Goal: Transaction & Acquisition: Register for event/course

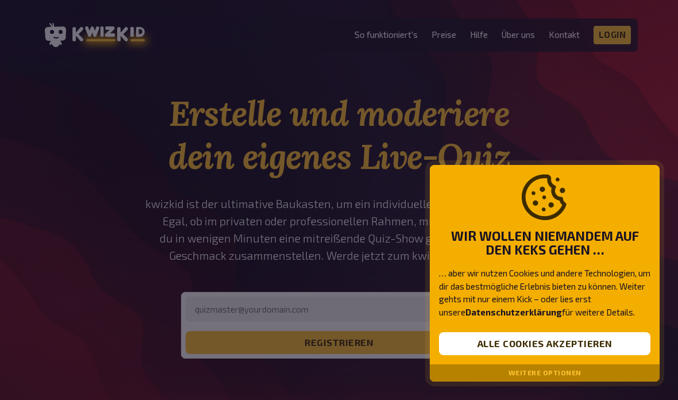
click at [542, 340] on button "Alle Cookies akzeptieren" at bounding box center [544, 343] width 211 height 23
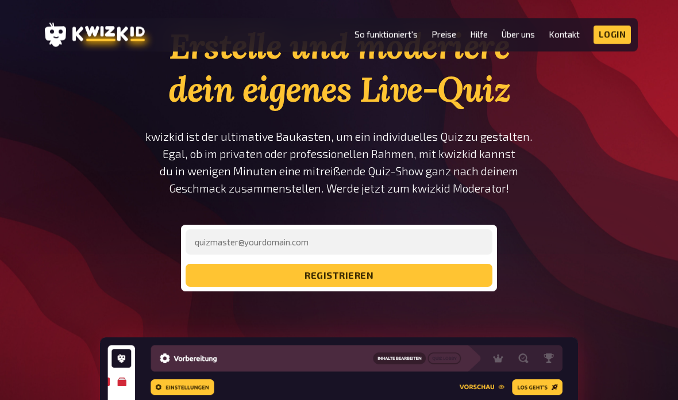
scroll to position [167, 0]
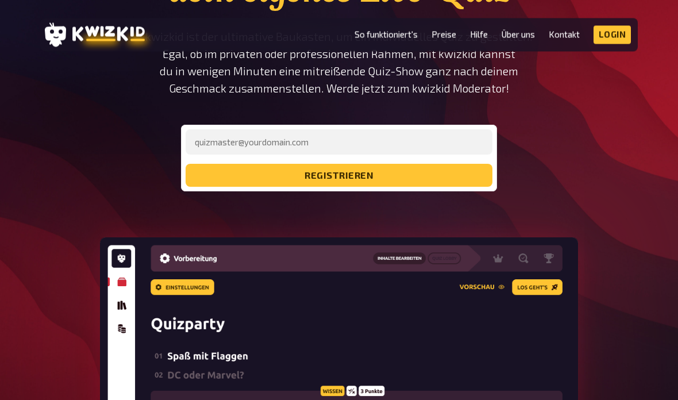
click at [24, 79] on div "Erstelle und moderiere dein eigenes Live-Quiz kwizkid ist der ultimative Baukas…" at bounding box center [339, 277] width 678 height 705
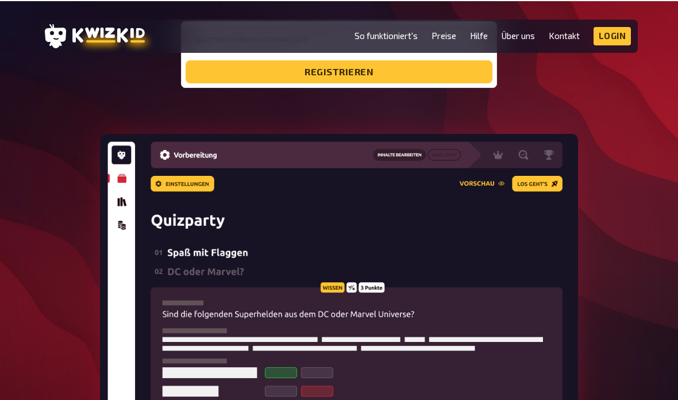
scroll to position [270, 0]
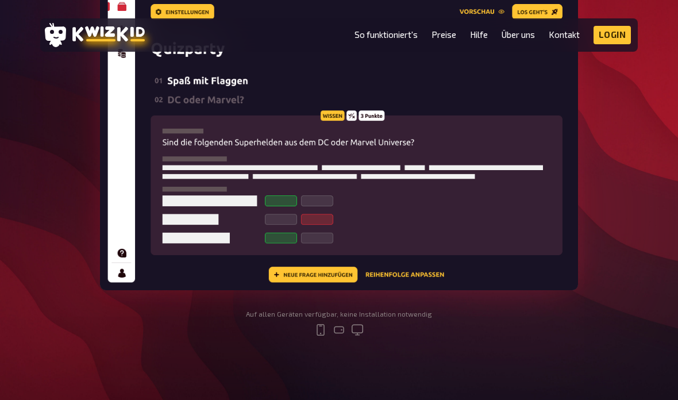
scroll to position [443, 0]
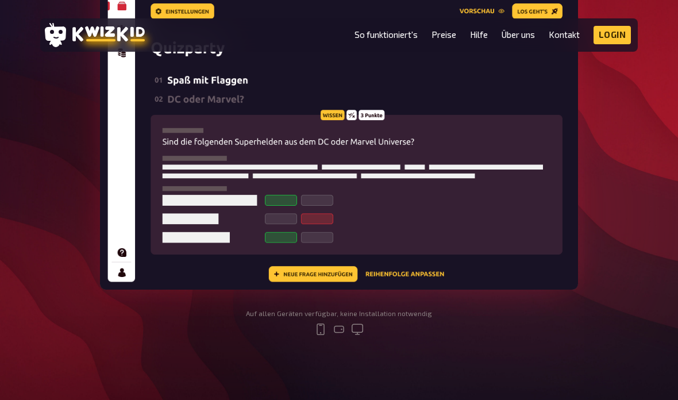
click at [311, 281] on img at bounding box center [339, 126] width 478 height 328
click at [325, 262] on img at bounding box center [339, 126] width 478 height 328
click at [324, 262] on img at bounding box center [339, 126] width 478 height 328
click at [330, 273] on img at bounding box center [339, 126] width 478 height 328
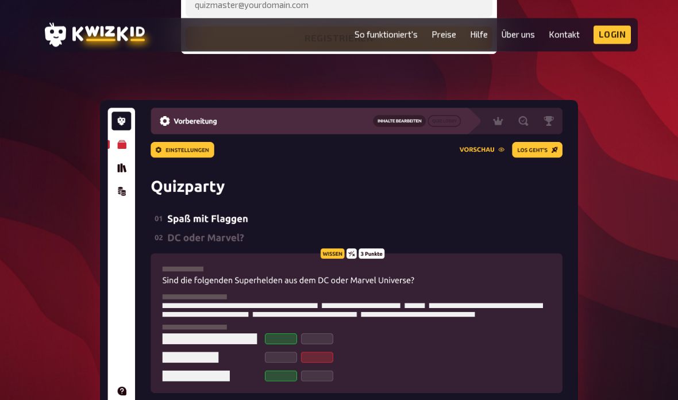
scroll to position [304, 0]
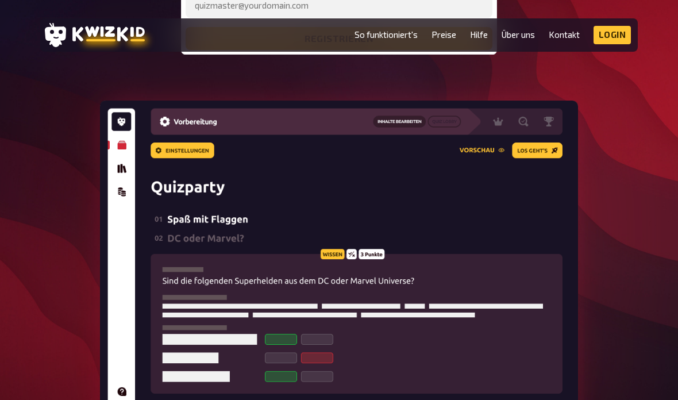
click at [319, 399] on img at bounding box center [339, 264] width 478 height 328
click at [410, 399] on img at bounding box center [339, 264] width 478 height 328
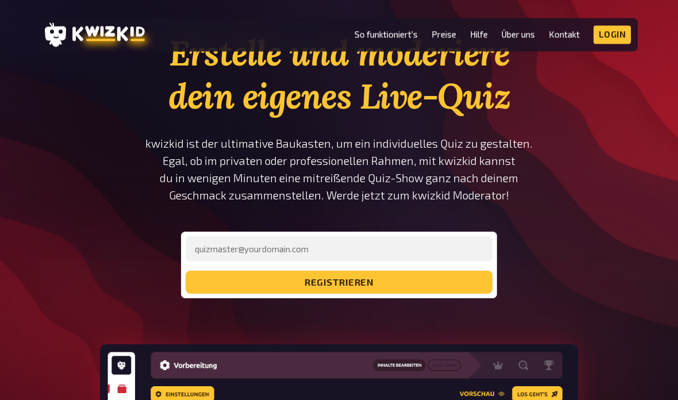
scroll to position [0, 0]
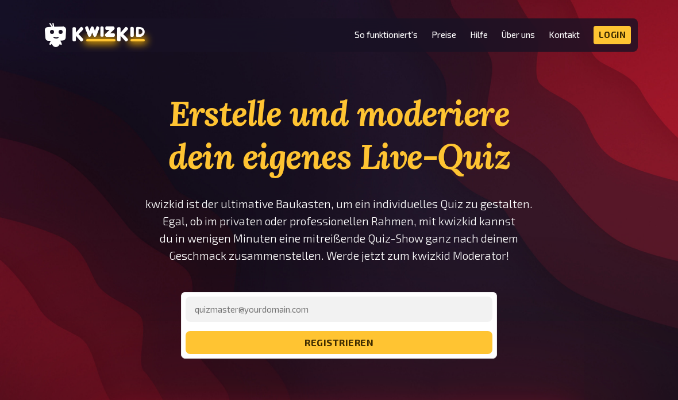
click at [374, 40] on link "So funktioniert's" at bounding box center [385, 35] width 63 height 10
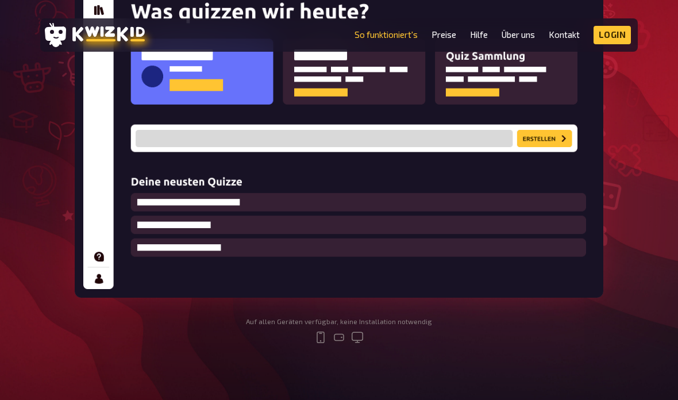
scroll to position [301, 0]
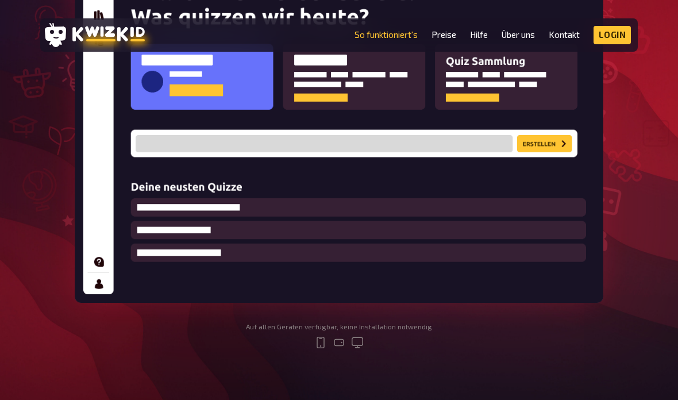
click at [544, 152] on img at bounding box center [339, 121] width 528 height 362
click at [554, 128] on img at bounding box center [339, 121] width 528 height 362
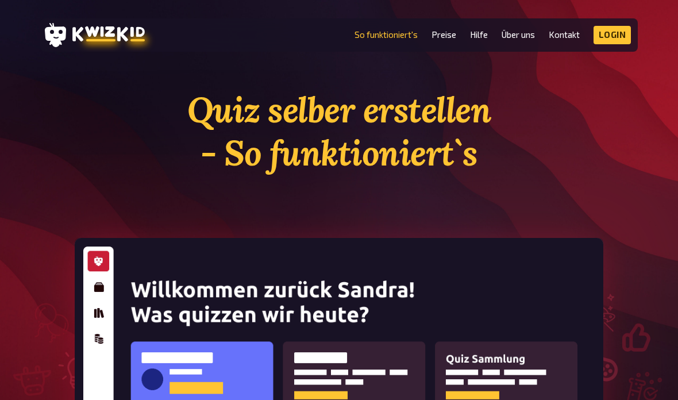
scroll to position [0, 0]
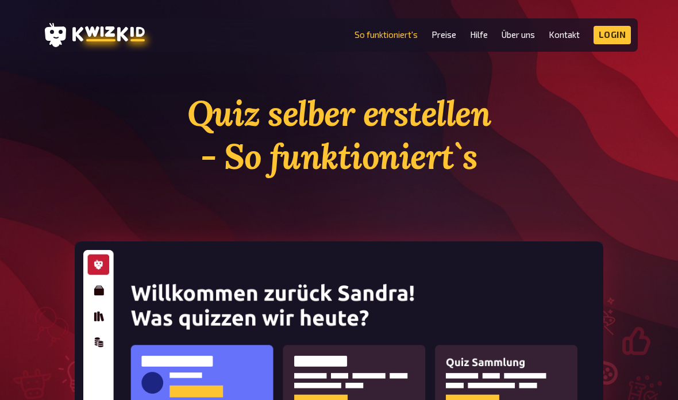
click at [612, 36] on link "Login" at bounding box center [612, 35] width 38 height 18
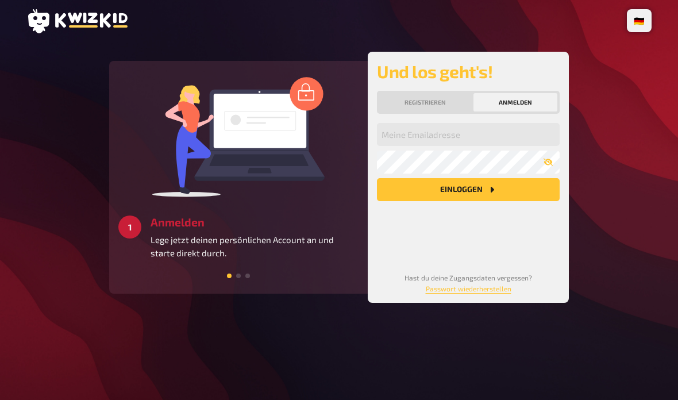
click at [435, 105] on button "Registrieren" at bounding box center [425, 102] width 92 height 18
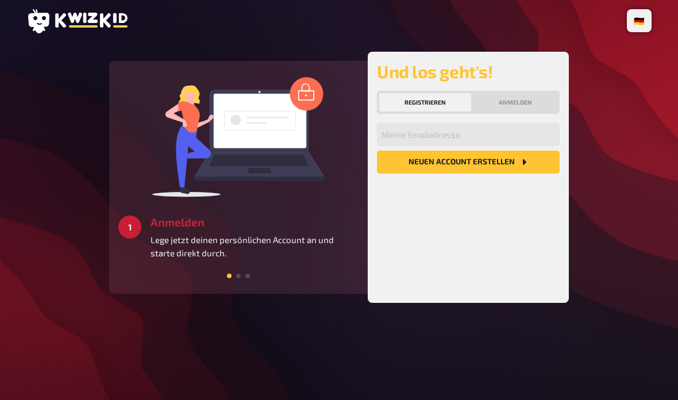
click at [529, 95] on button "Anmelden" at bounding box center [515, 102] width 84 height 18
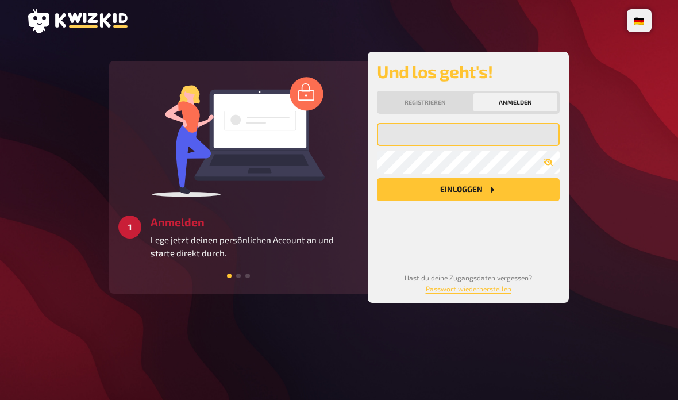
click at [524, 127] on input "email" at bounding box center [468, 134] width 183 height 23
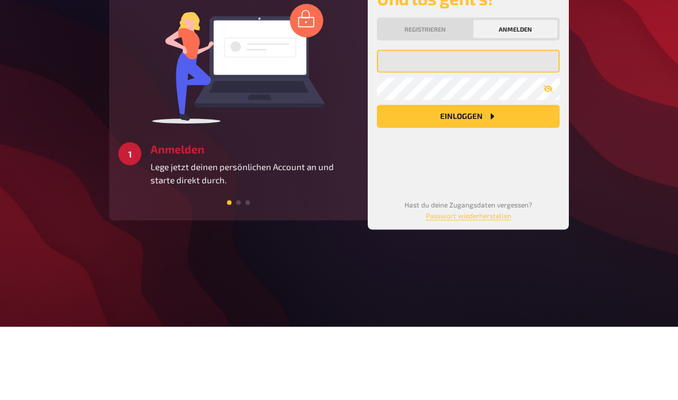
type input "z"
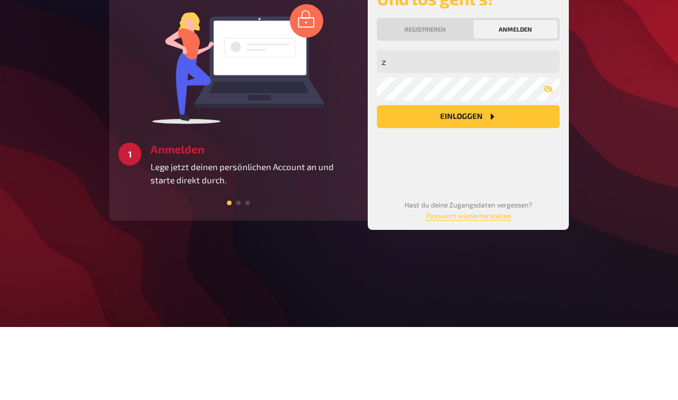
click at [450, 93] on button "Registrieren" at bounding box center [425, 102] width 92 height 18
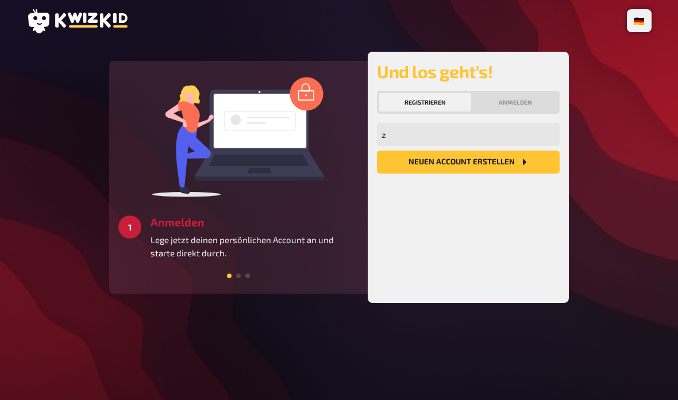
click at [442, 61] on div "Und los geht's! Registrieren Anmelden z Meine Emailadresse Neuen Account Erstel…" at bounding box center [468, 177] width 183 height 233
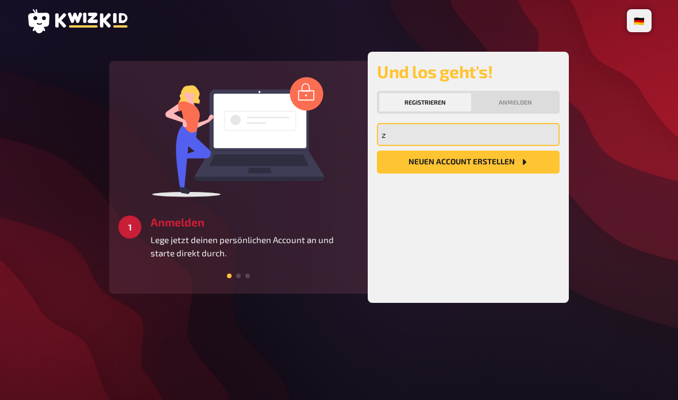
click at [490, 123] on input "z" at bounding box center [468, 134] width 183 height 23
click at [498, 123] on input "z" at bounding box center [468, 134] width 183 height 23
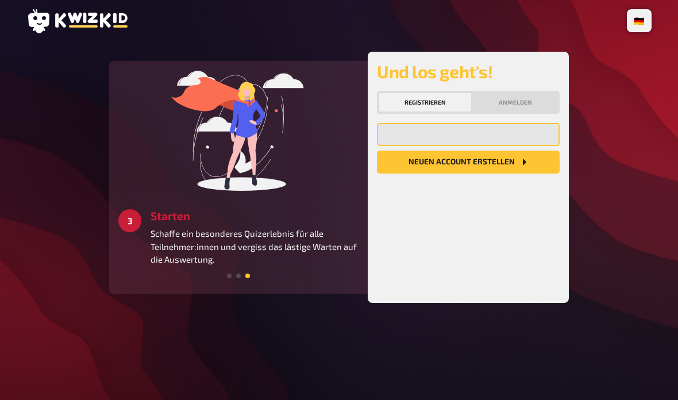
type input "zersontheo02@gmail.com"
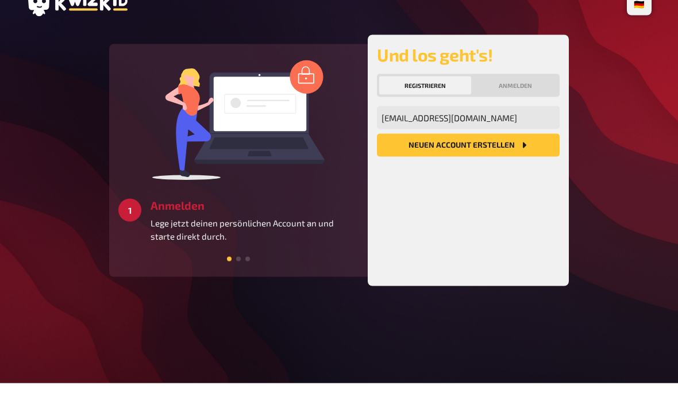
click at [506, 150] on button "Neuen Account Erstellen" at bounding box center [468, 161] width 183 height 23
